Goal: Task Accomplishment & Management: Use online tool/utility

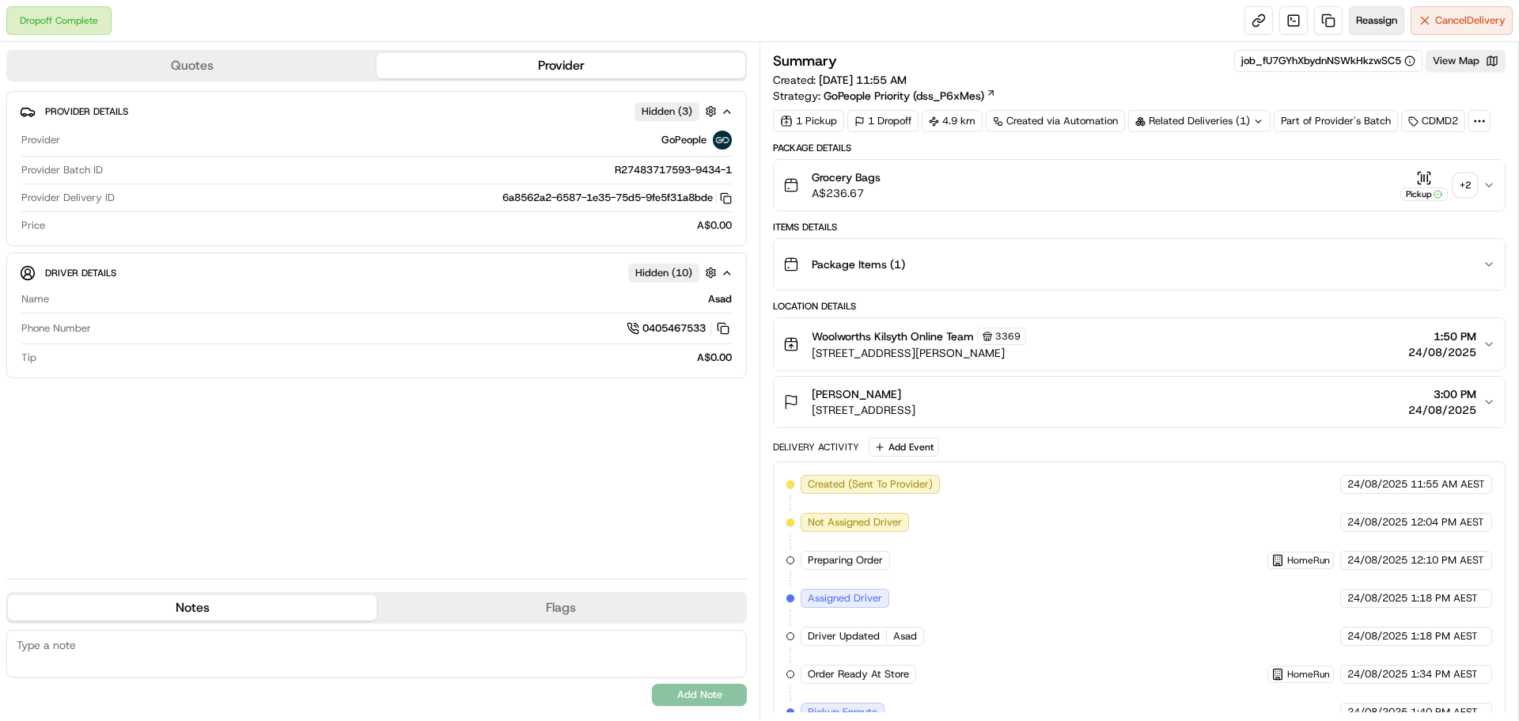
click at [1369, 15] on span "Reassign" at bounding box center [1376, 20] width 41 height 14
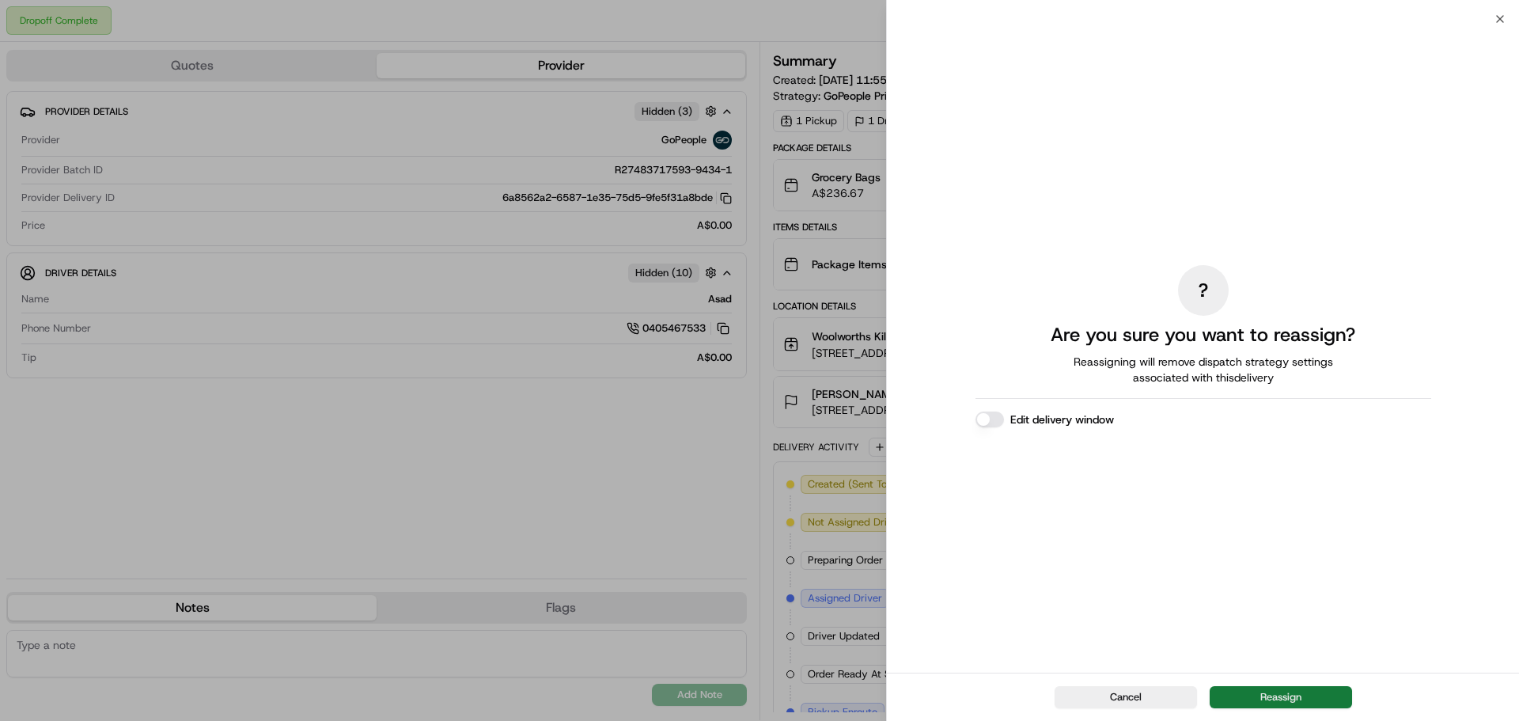
click at [1259, 699] on button "Reassign" at bounding box center [1281, 697] width 142 height 22
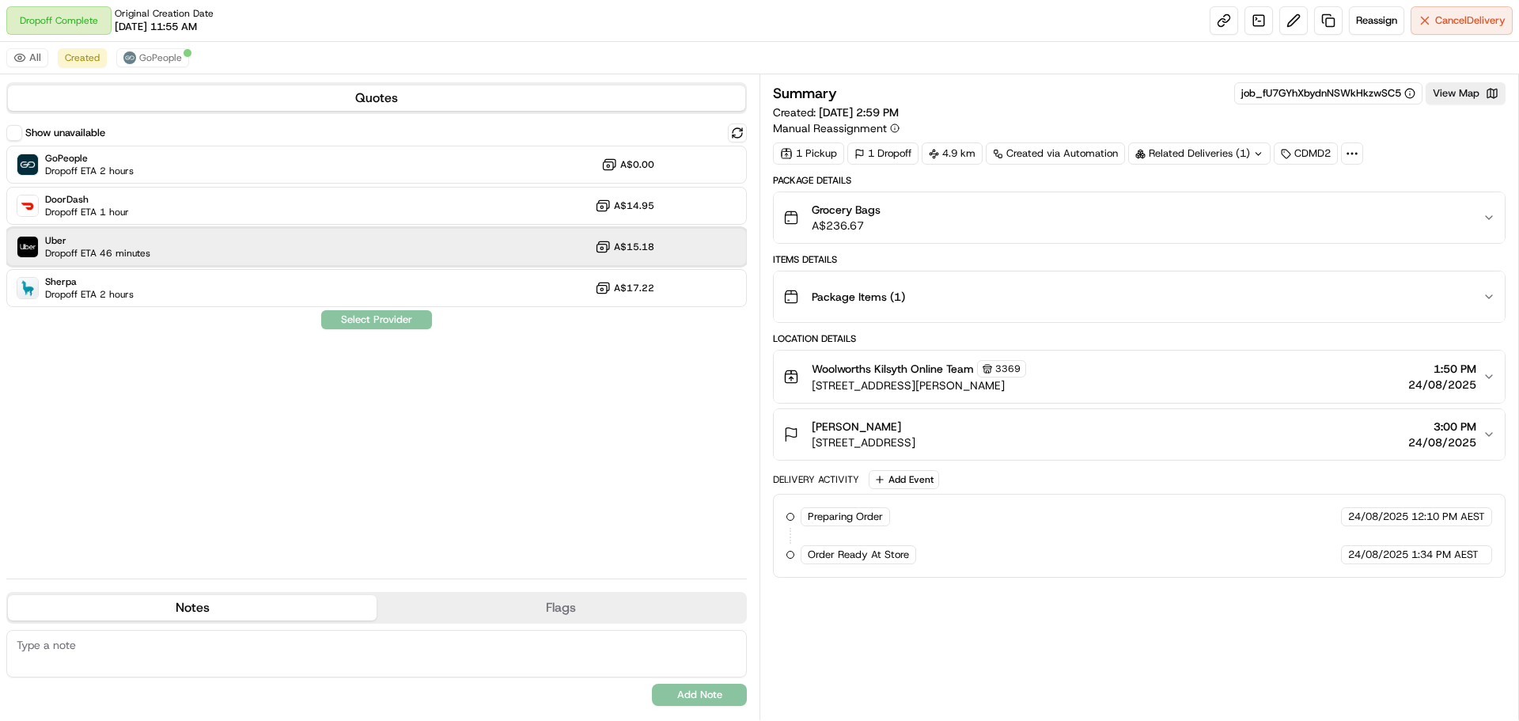
click at [230, 246] on div "Uber Dropoff ETA 46 minutes A$15.18" at bounding box center [376, 247] width 741 height 38
click at [393, 324] on button "Assign Provider" at bounding box center [376, 319] width 112 height 19
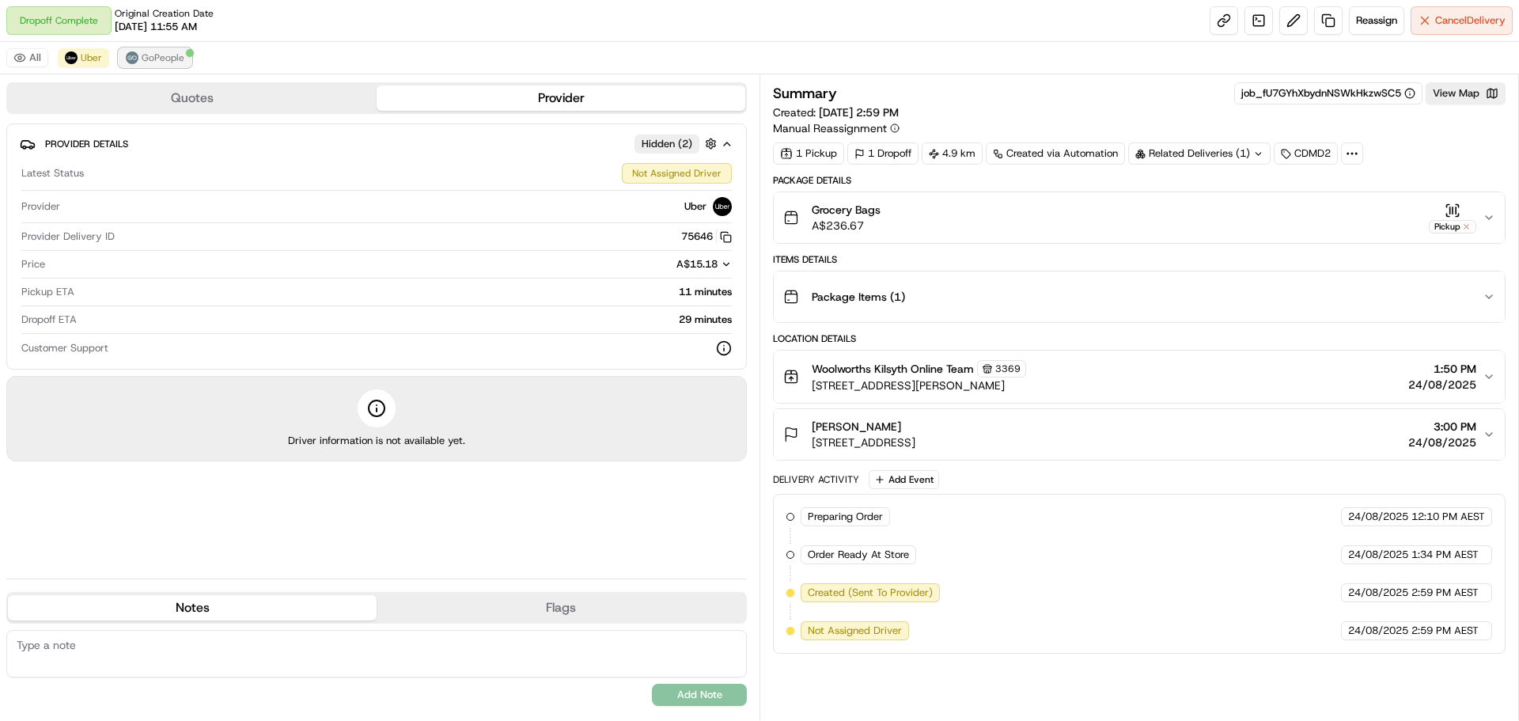
click at [172, 59] on span "GoPeople" at bounding box center [163, 57] width 43 height 13
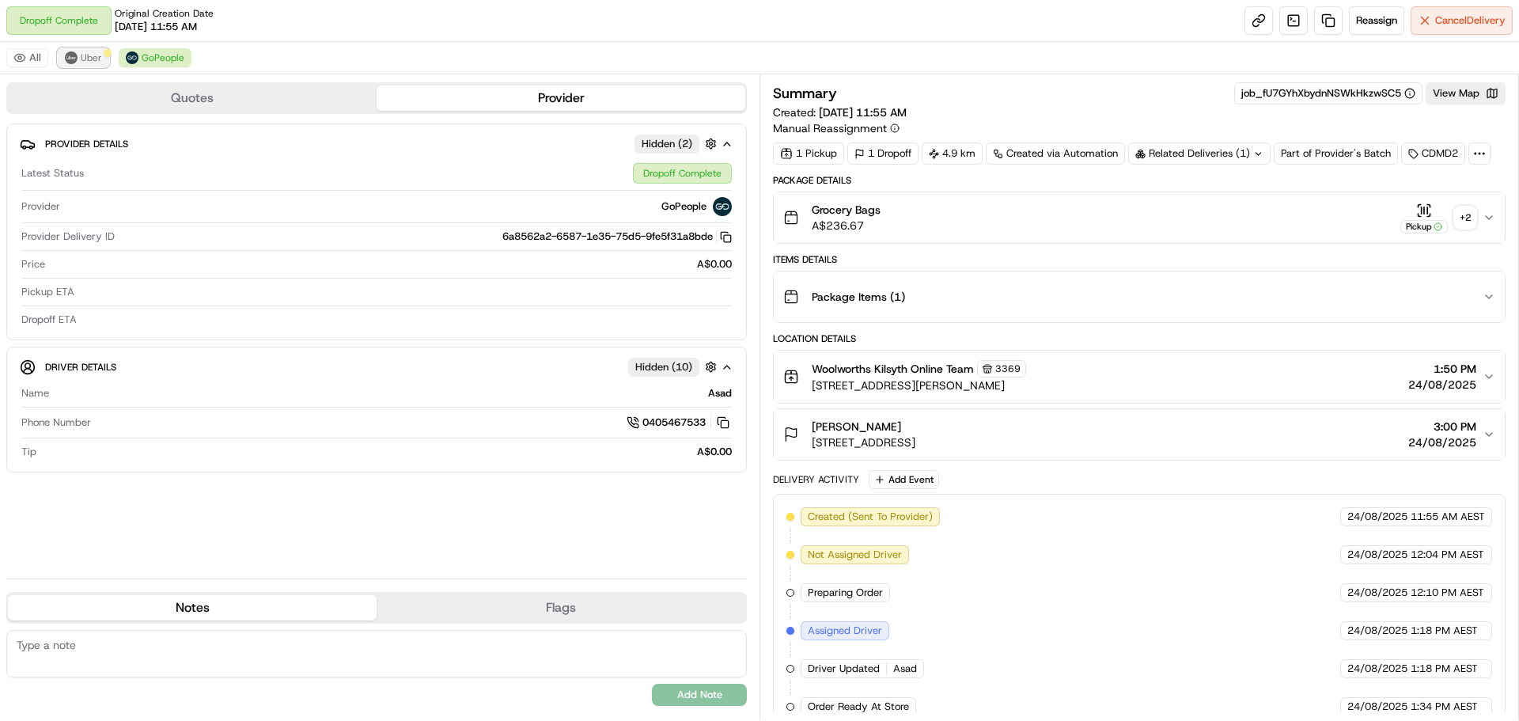
click at [87, 52] on button "Uber" at bounding box center [83, 57] width 51 height 19
